Goal: Task Accomplishment & Management: Manage account settings

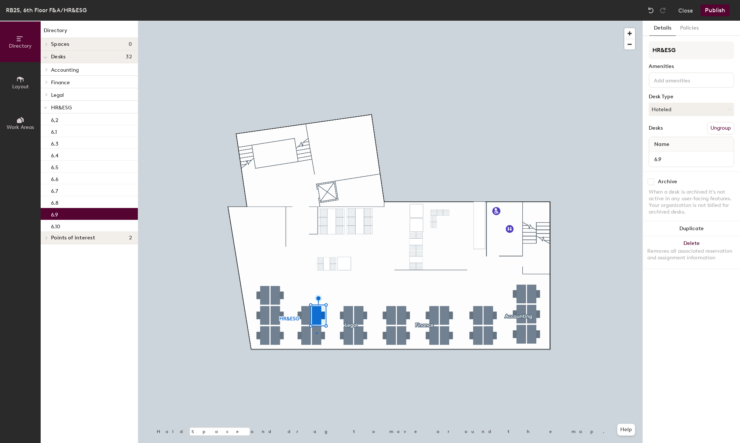
click at [316, 21] on div at bounding box center [390, 21] width 504 height 0
click at [687, 10] on button "Close" at bounding box center [686, 10] width 15 height 12
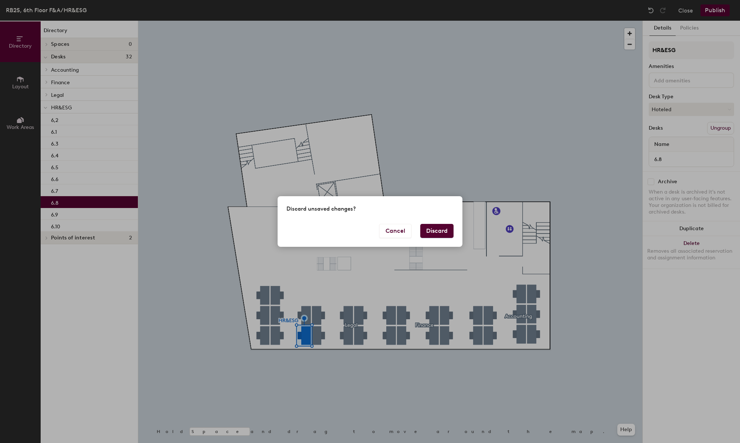
click at [434, 231] on button "Discard" at bounding box center [436, 231] width 33 height 14
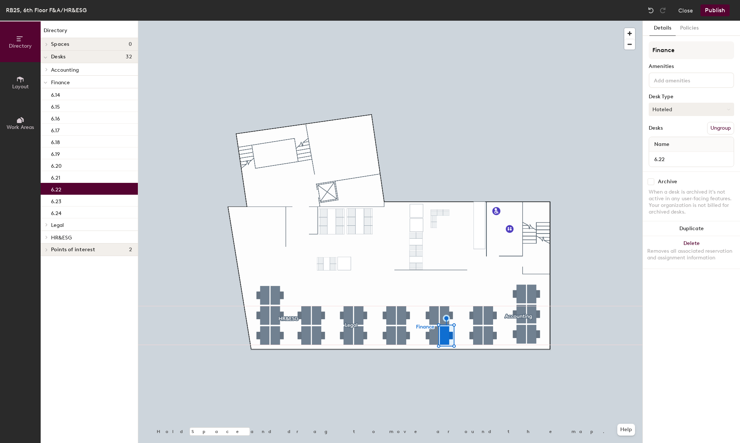
click at [681, 111] on button "Hoteled" at bounding box center [691, 109] width 85 height 13
click at [681, 128] on div "Assigned" at bounding box center [686, 132] width 74 height 11
click at [717, 9] on button "Publish" at bounding box center [715, 10] width 29 height 12
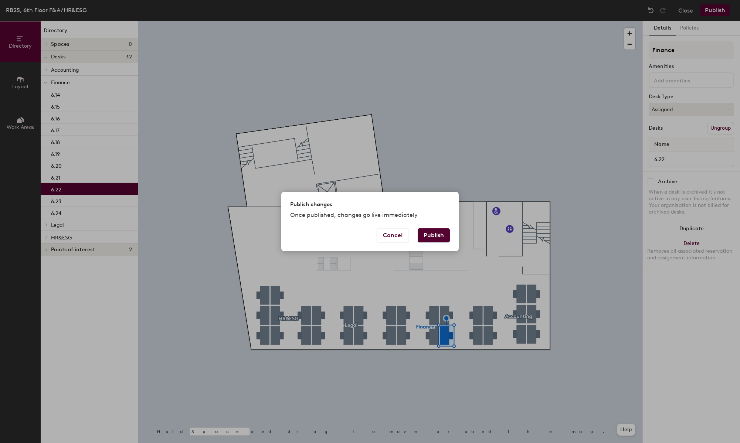
click at [435, 236] on button "Publish" at bounding box center [434, 236] width 32 height 14
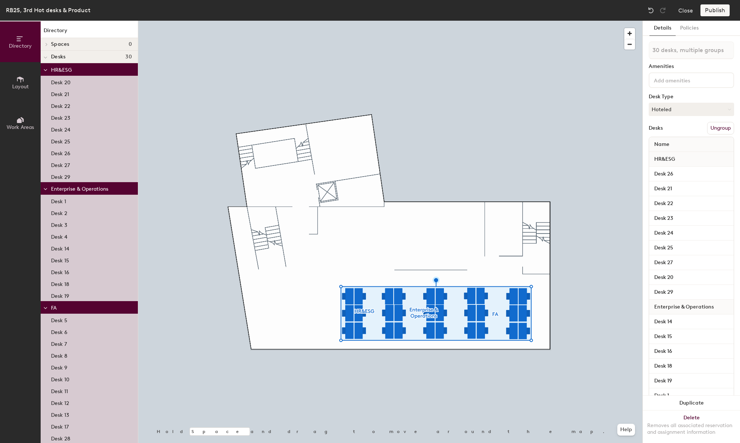
click at [720, 129] on button "Ungroup" at bounding box center [720, 128] width 27 height 13
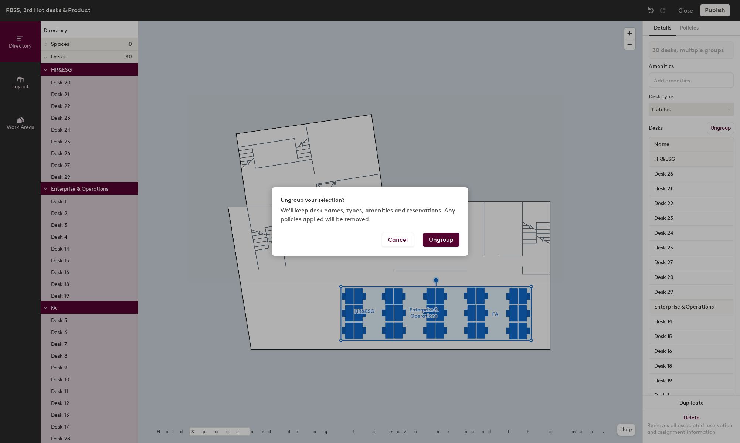
click at [439, 239] on button "Ungroup" at bounding box center [441, 240] width 37 height 14
type input "30 desks"
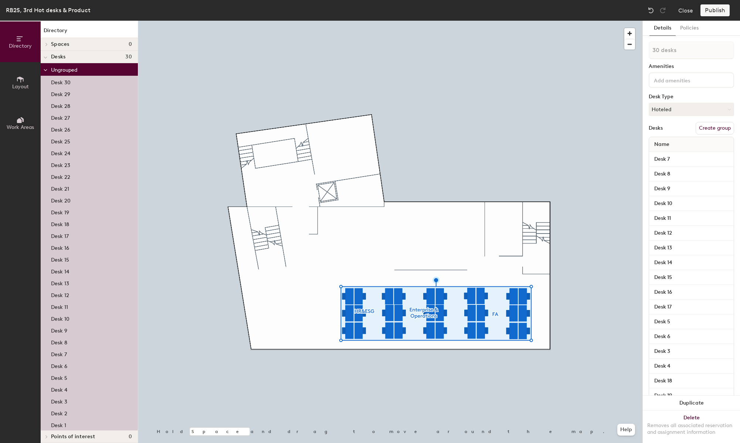
click at [459, 21] on div at bounding box center [390, 21] width 504 height 0
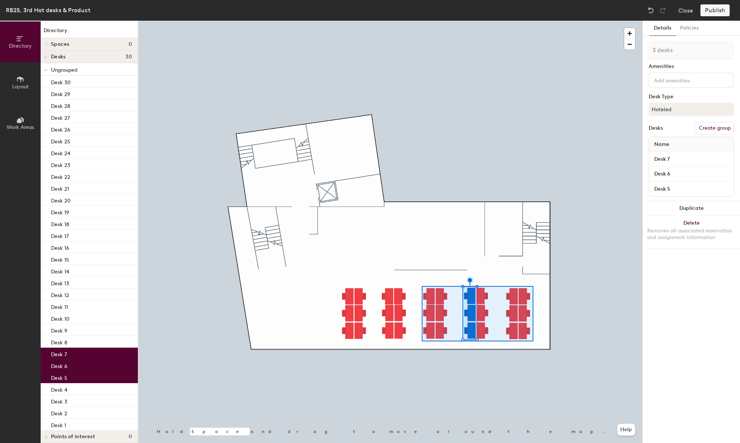
type input "18 desks"
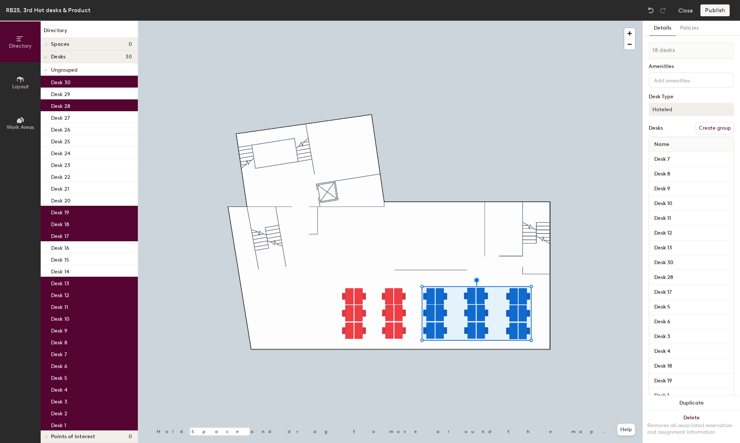
drag, startPoint x: 707, startPoint y: 107, endPoint x: 703, endPoint y: 113, distance: 7.2
click at [707, 107] on button "Hoteled" at bounding box center [691, 109] width 85 height 13
click at [678, 157] on div "Hoteled" at bounding box center [686, 154] width 74 height 11
click at [716, 127] on button "Create group" at bounding box center [715, 128] width 38 height 13
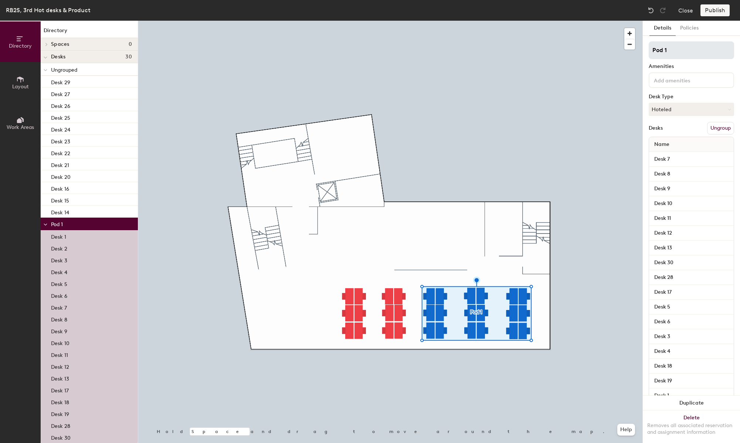
click at [680, 52] on input "Pod 1" at bounding box center [691, 50] width 85 height 18
type input "Product"
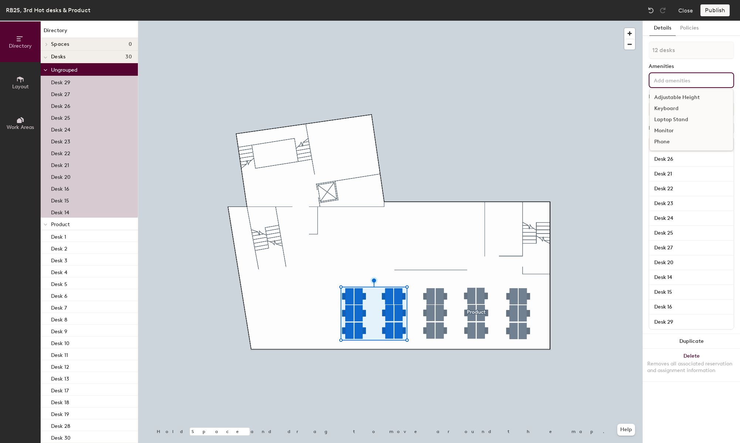
click at [675, 80] on input at bounding box center [686, 79] width 67 height 9
click at [598, 21] on div at bounding box center [390, 21] width 504 height 0
click at [717, 125] on button "Create group" at bounding box center [715, 128] width 38 height 13
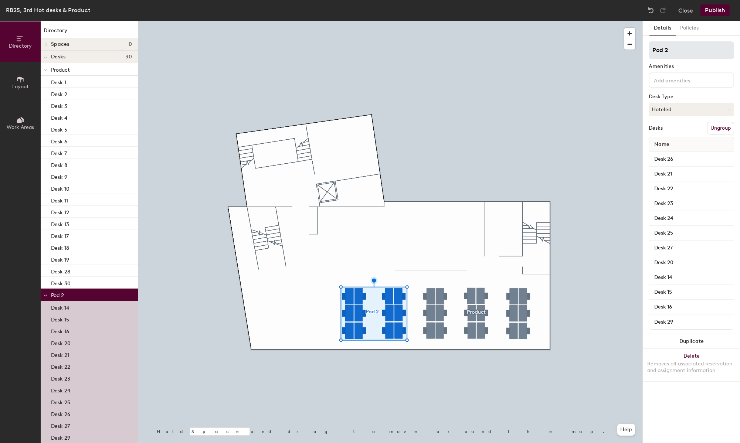
click at [670, 55] on input "Pod 2" at bounding box center [691, 50] width 85 height 18
click at [690, 50] on input "Operation/Enterpise" at bounding box center [691, 50] width 85 height 18
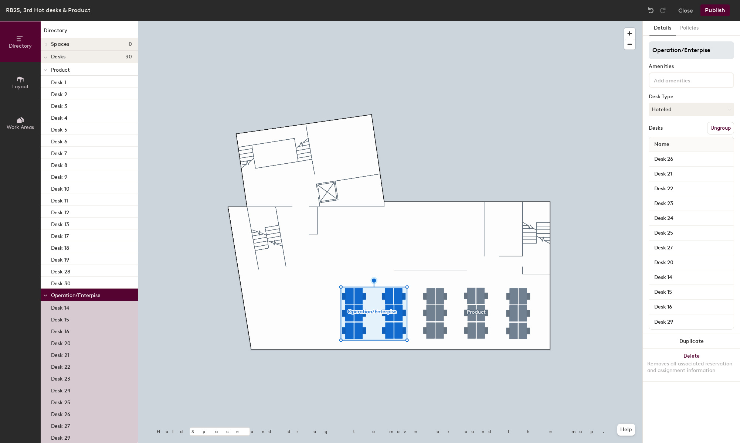
click at [711, 51] on input "Operation/Enterpise" at bounding box center [691, 50] width 85 height 18
click at [629, 50] on div "Directory Layout Work Areas Directory Spaces 0 Desks 30 Product Desk 1 Desk 2 D…" at bounding box center [370, 232] width 740 height 423
type input "Hoteled Desks"
click at [718, 10] on button "Publish" at bounding box center [715, 10] width 29 height 12
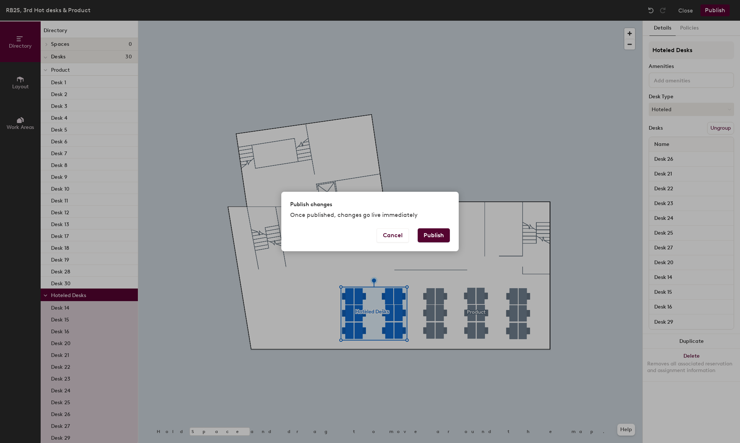
click at [440, 233] on button "Publish" at bounding box center [434, 236] width 32 height 14
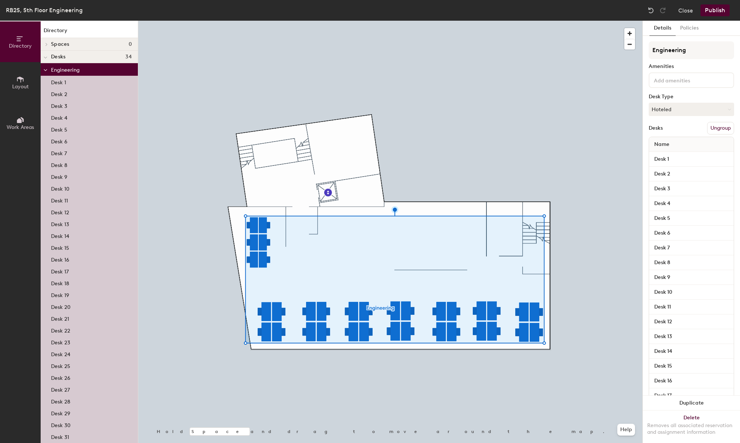
click at [566, 21] on div at bounding box center [390, 21] width 504 height 0
click at [719, 128] on button "Group all" at bounding box center [720, 128] width 28 height 13
click at [713, 11] on button "Publish" at bounding box center [715, 10] width 29 height 12
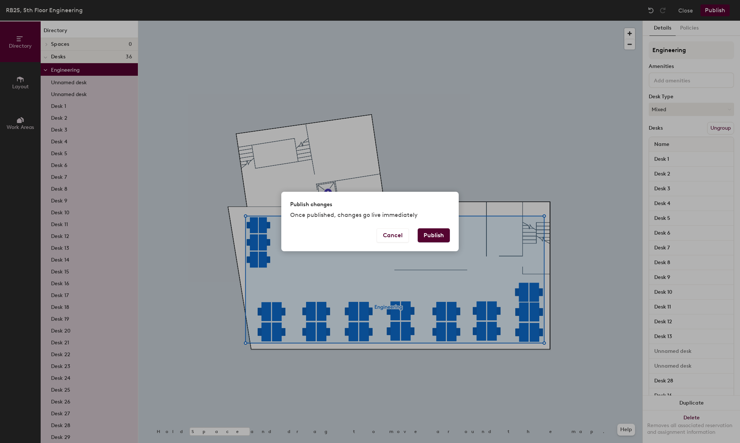
click at [439, 242] on button "Publish" at bounding box center [434, 236] width 32 height 14
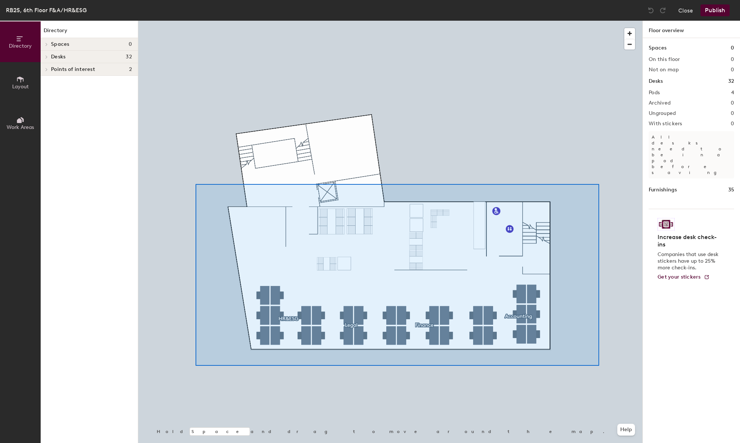
click at [591, 21] on div at bounding box center [390, 21] width 504 height 0
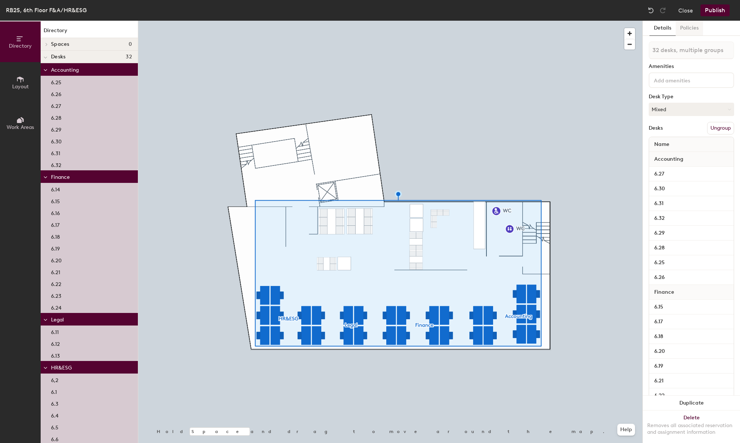
click at [695, 29] on button "Policies" at bounding box center [689, 28] width 27 height 15
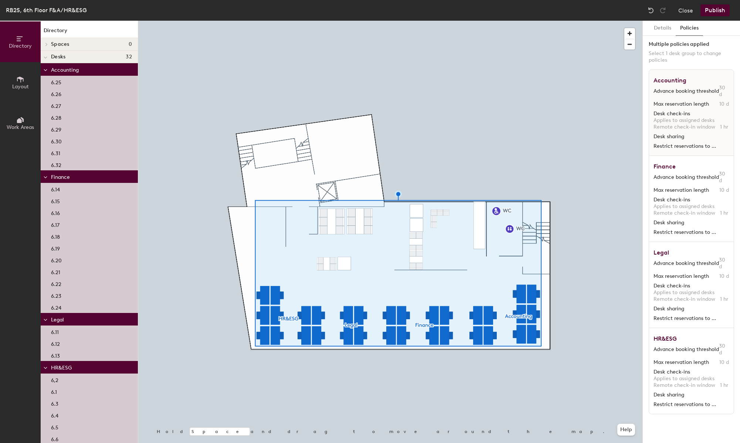
click at [708, 119] on span "Applies to assigned desks" at bounding box center [692, 120] width 76 height 7
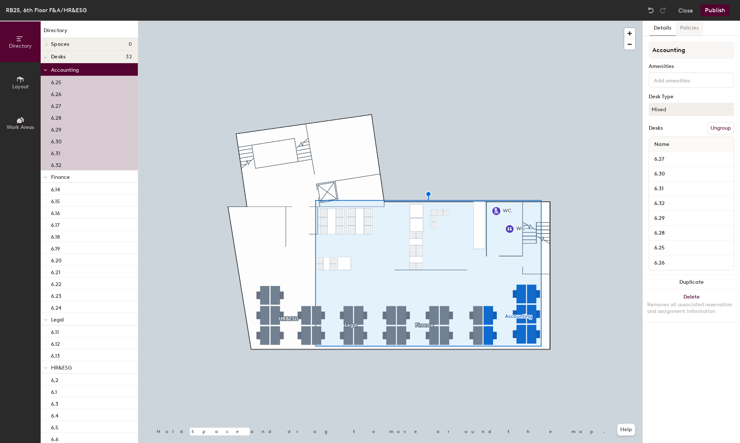
click at [692, 21] on button "Policies" at bounding box center [689, 28] width 27 height 15
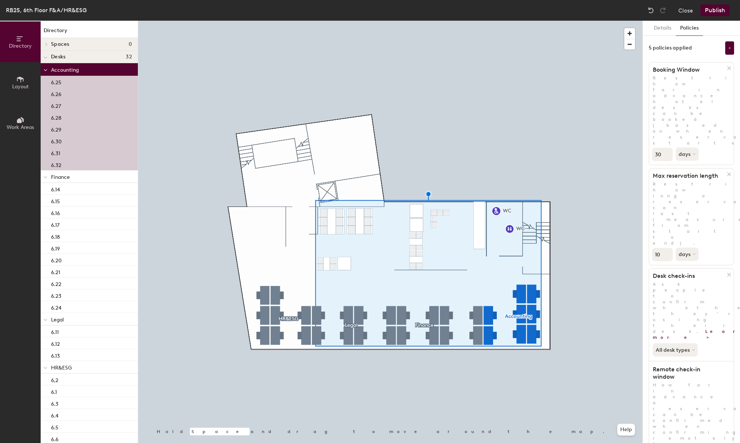
click at [660, 248] on input "10" at bounding box center [662, 254] width 21 height 13
click at [667, 248] on input "10" at bounding box center [662, 254] width 21 height 13
click at [666, 248] on input "9" at bounding box center [662, 254] width 21 height 13
click at [668, 248] on input "8" at bounding box center [662, 254] width 21 height 13
click at [668, 248] on input "7" at bounding box center [662, 254] width 21 height 13
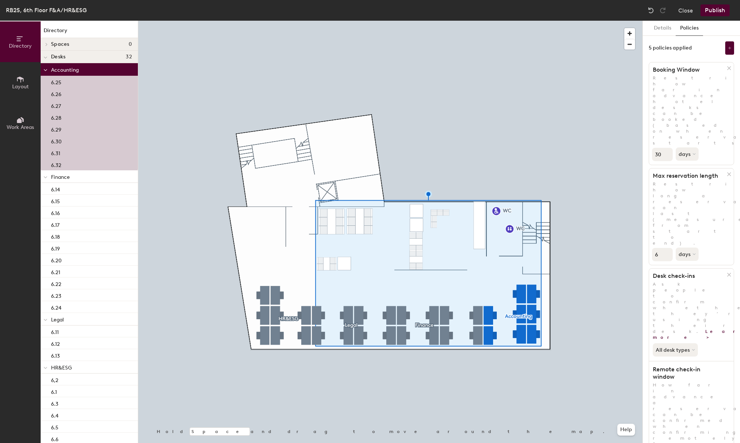
click at [668, 248] on input "6" at bounding box center [662, 254] width 21 height 13
click at [668, 248] on input "5" at bounding box center [662, 254] width 21 height 13
click at [668, 248] on input "6" at bounding box center [662, 254] width 21 height 13
click at [668, 248] on input "7" at bounding box center [662, 254] width 21 height 13
click at [668, 248] on input "8" at bounding box center [662, 254] width 21 height 13
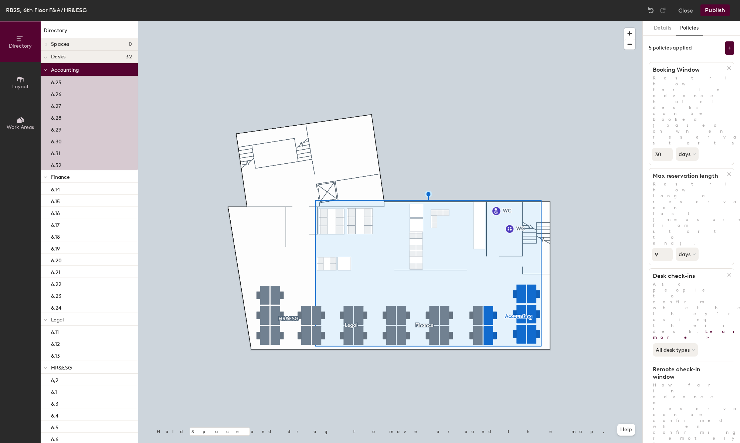
click at [668, 248] on input "9" at bounding box center [662, 254] width 21 height 13
type input "10"
click at [668, 248] on input "10" at bounding box center [662, 254] width 21 height 13
click at [690, 344] on button "All desk types" at bounding box center [676, 350] width 47 height 13
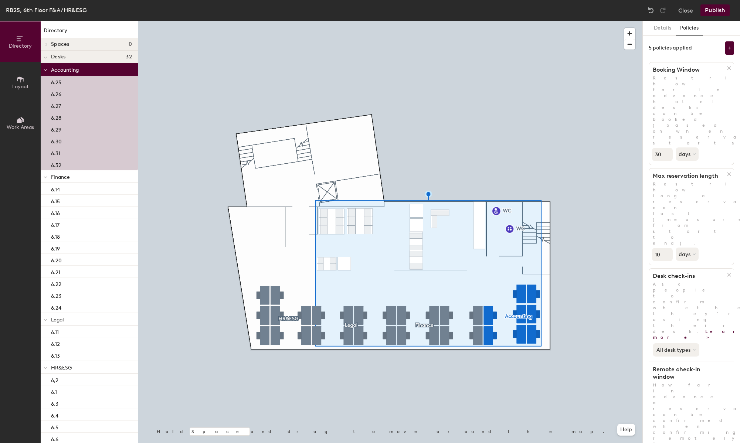
scroll to position [12, 0]
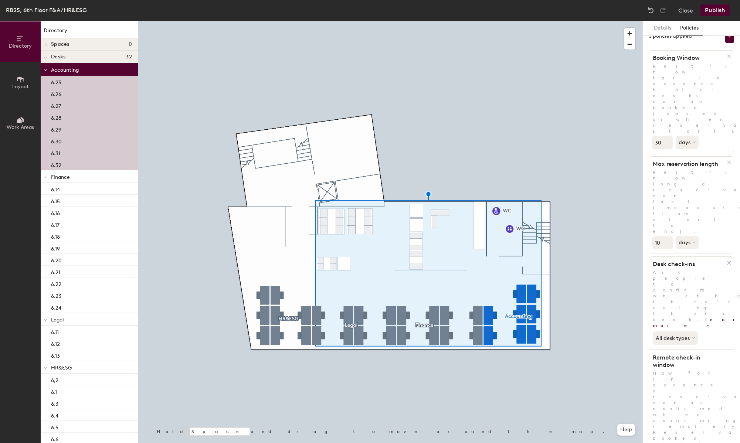
click at [619, 21] on div at bounding box center [390, 21] width 504 height 0
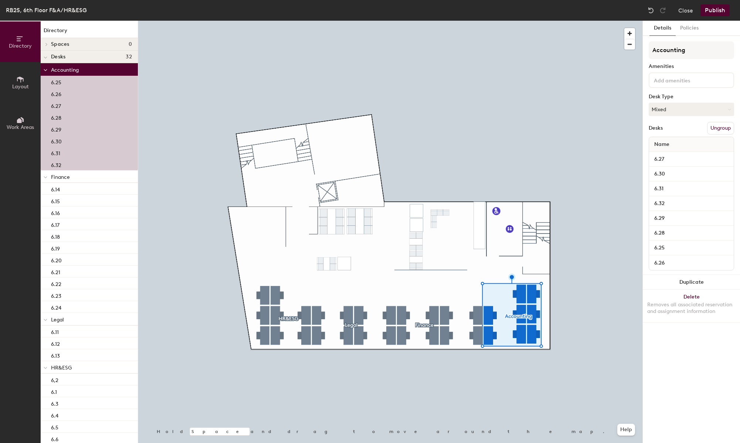
drag, startPoint x: 693, startPoint y: 32, endPoint x: 690, endPoint y: 40, distance: 8.1
click at [692, 33] on button "Policies" at bounding box center [689, 28] width 27 height 15
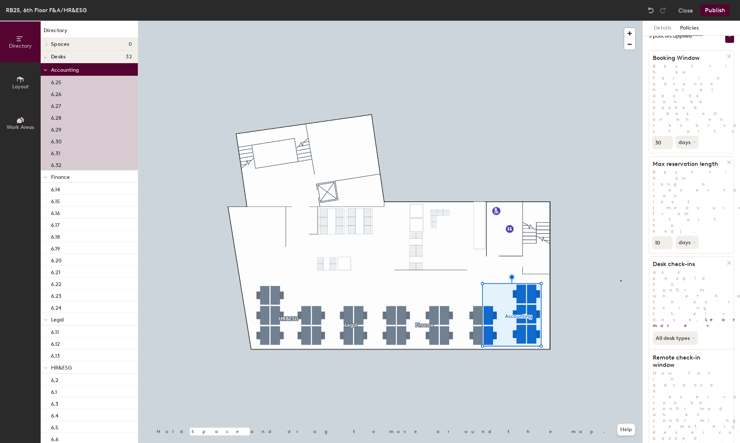
click at [621, 21] on div at bounding box center [390, 21] width 504 height 0
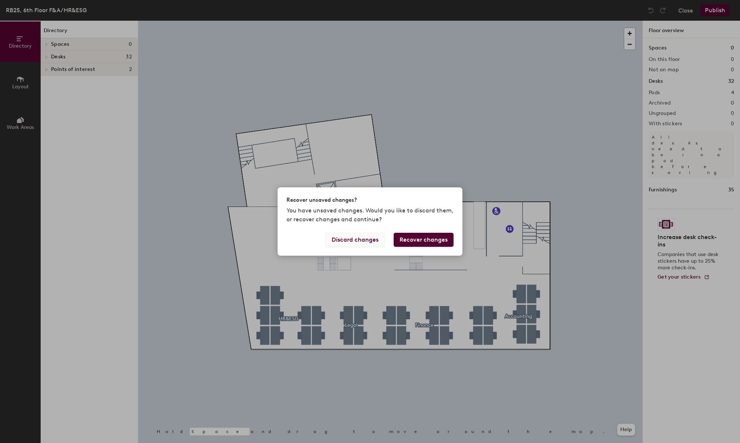
click at [351, 242] on button "Discard changes" at bounding box center [355, 240] width 60 height 14
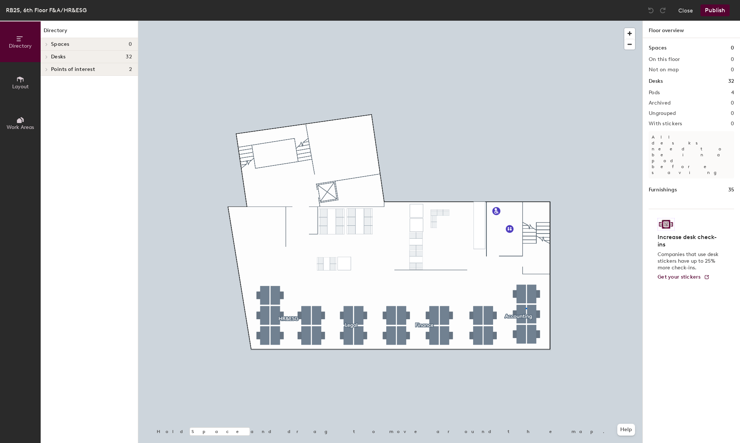
click at [526, 21] on div at bounding box center [390, 21] width 504 height 0
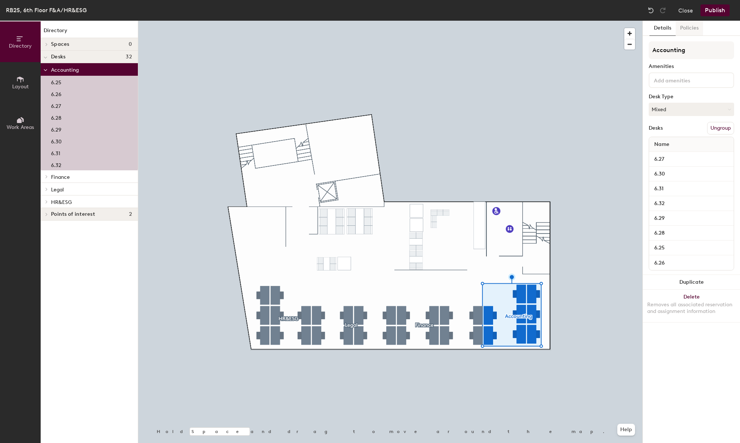
drag, startPoint x: 693, startPoint y: 30, endPoint x: 694, endPoint y: 35, distance: 4.8
click at [693, 30] on button "Policies" at bounding box center [689, 28] width 27 height 15
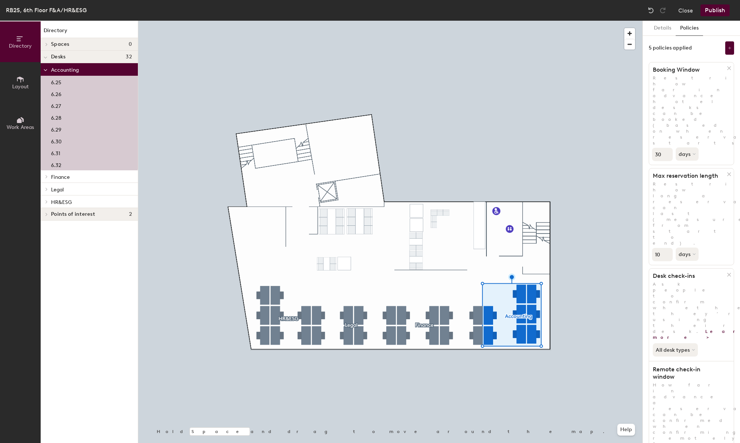
scroll to position [12, 0]
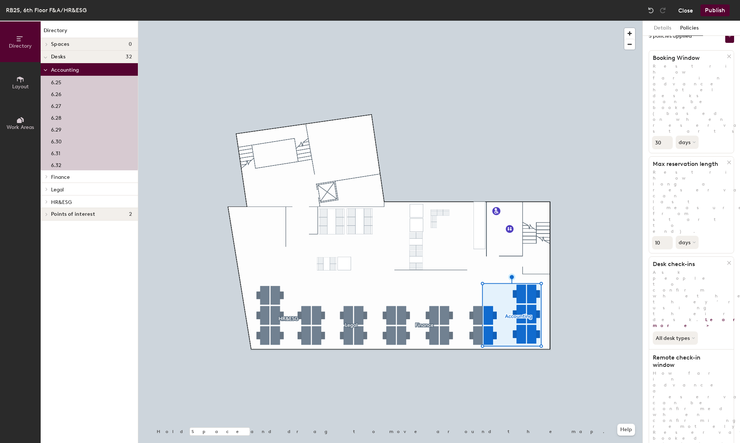
click at [679, 10] on button "Close" at bounding box center [686, 10] width 15 height 12
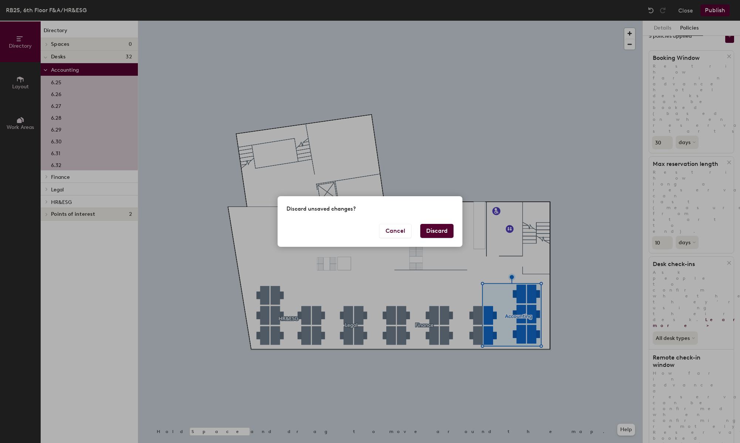
click at [445, 228] on button "Discard" at bounding box center [436, 231] width 33 height 14
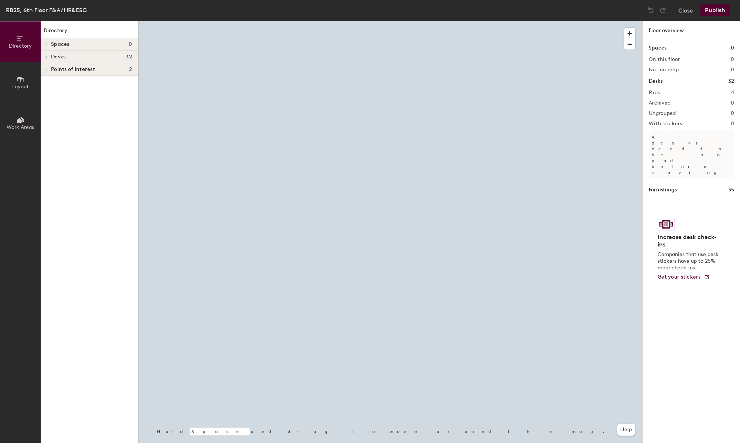
click at [24, 87] on span "Layout" at bounding box center [20, 87] width 17 height 6
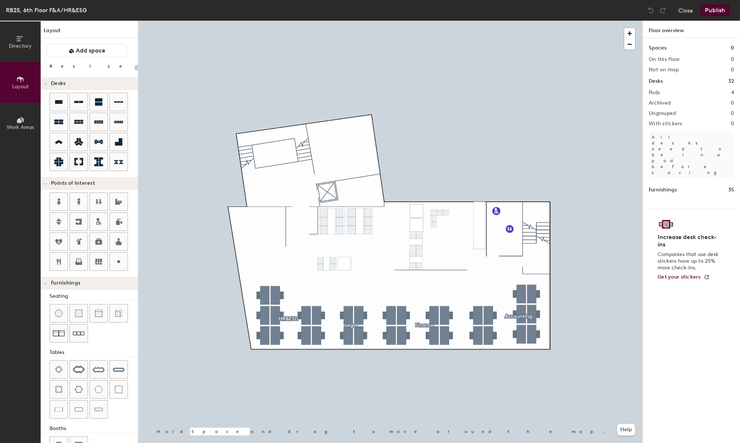
type input "20"
click at [10, 119] on button "Work Areas" at bounding box center [20, 123] width 41 height 41
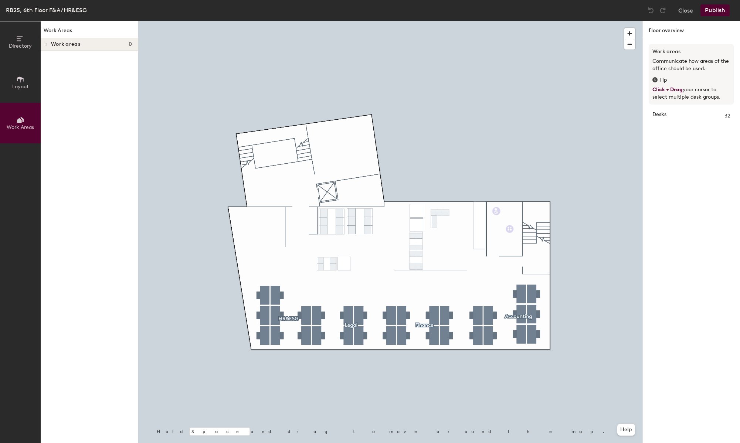
click at [47, 40] on div at bounding box center [46, 44] width 10 height 12
click at [26, 41] on button "Directory" at bounding box center [20, 41] width 41 height 41
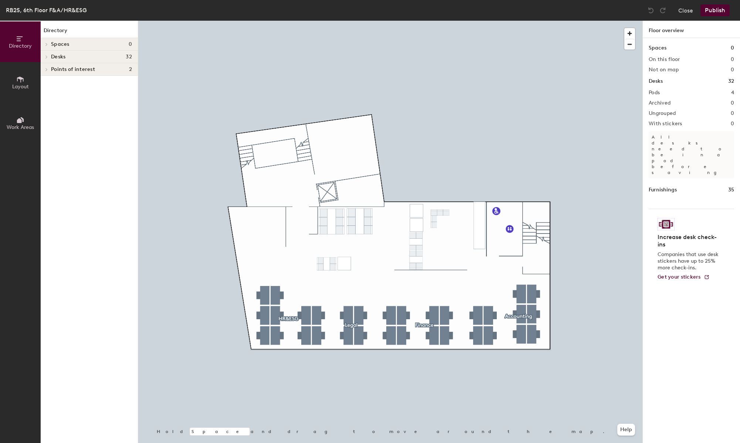
click at [21, 78] on icon at bounding box center [20, 80] width 7 height 6
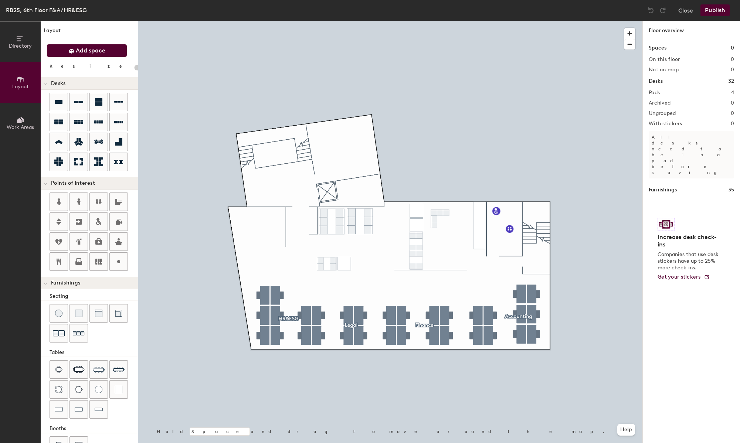
click at [87, 53] on span "Add space" at bounding box center [91, 50] width 30 height 7
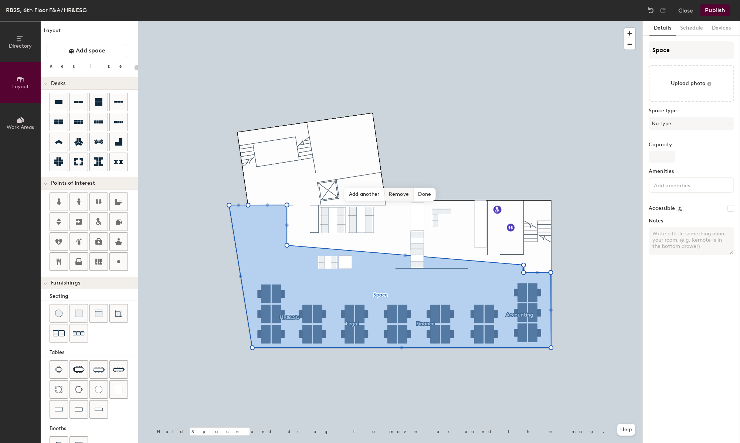
click at [409, 196] on span "Remove" at bounding box center [400, 194] width 30 height 13
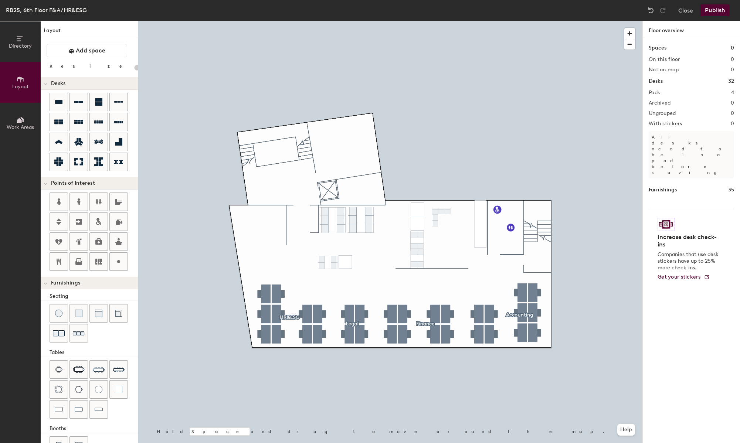
scroll to position [24, 0]
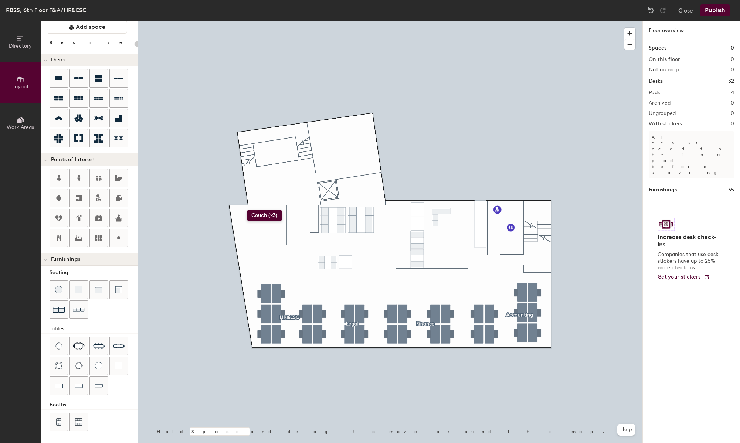
click at [246, 210] on div "Directory Layout Work Areas Layout Add space Resize Desks Points of Interest Fu…" at bounding box center [370, 232] width 740 height 423
click at [249, 242] on div "Directory Layout Work Areas Layout Add space Resize Desks Points of Interest Fu…" at bounding box center [370, 232] width 740 height 423
drag, startPoint x: 63, startPoint y: 309, endPoint x: 457, endPoint y: 143, distance: 427.1
click at [457, 21] on div at bounding box center [390, 21] width 504 height 0
click at [725, 11] on button "Publish" at bounding box center [715, 10] width 29 height 12
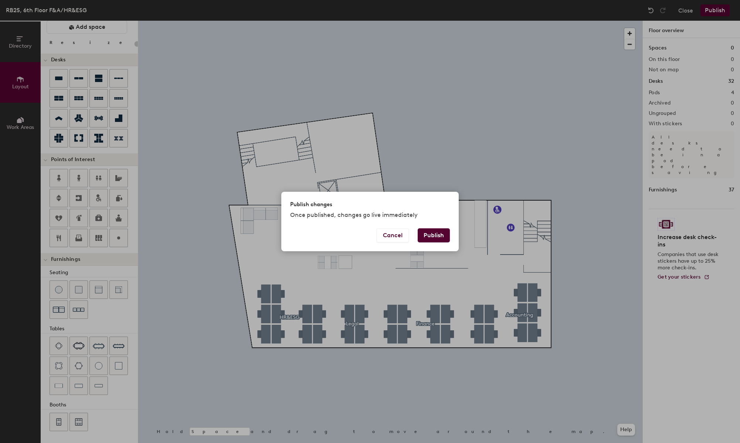
drag, startPoint x: 435, startPoint y: 232, endPoint x: 442, endPoint y: 224, distance: 10.0
click at [434, 232] on button "Publish" at bounding box center [434, 236] width 32 height 14
type input "20"
